Goal: Information Seeking & Learning: Learn about a topic

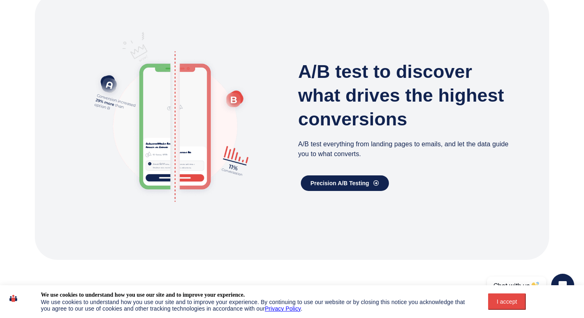
scroll to position [730, 0]
click at [505, 299] on div "I accept" at bounding box center [506, 301] width 27 height 7
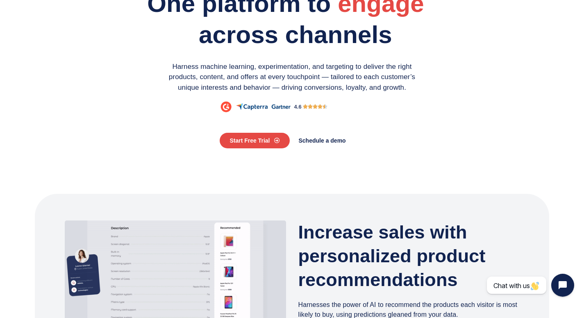
scroll to position [0, 0]
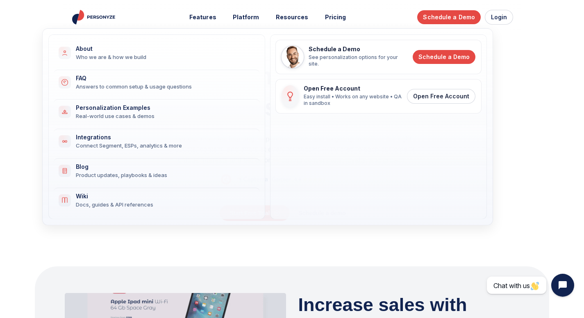
click at [338, 18] on link "Pricing" at bounding box center [335, 17] width 33 height 15
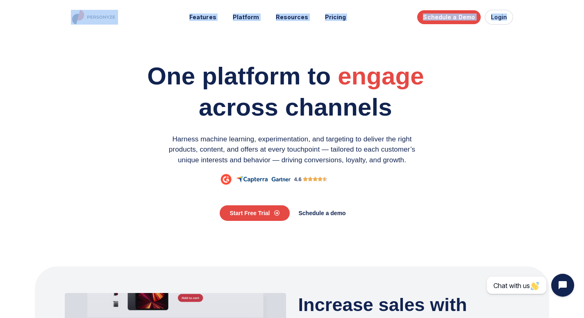
drag, startPoint x: 45, startPoint y: 14, endPoint x: 135, endPoint y: 37, distance: 92.9
